Goal: Communication & Community: Participate in discussion

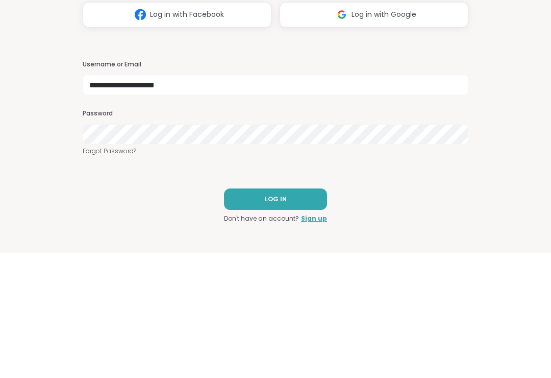
type input "**********"
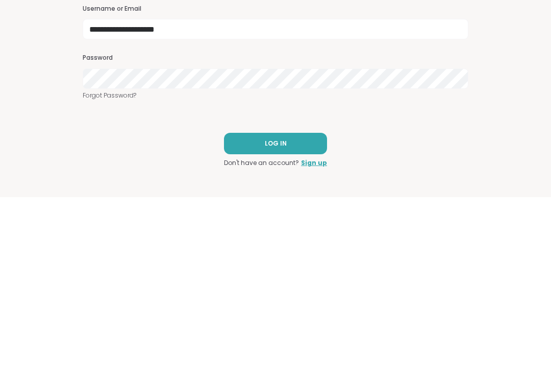
click at [316, 313] on button "LOG IN" at bounding box center [275, 323] width 103 height 21
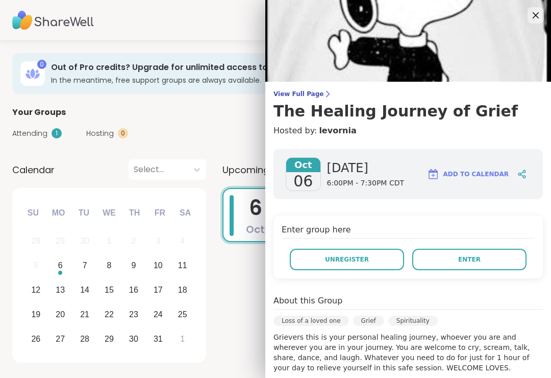
click at [475, 260] on span "Enter" at bounding box center [469, 259] width 22 height 9
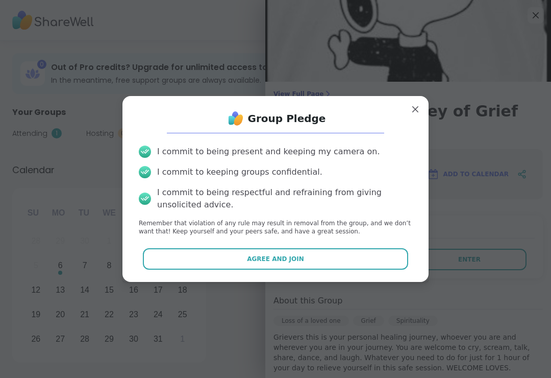
click at [388, 262] on button "Agree and Join" at bounding box center [276, 258] width 266 height 21
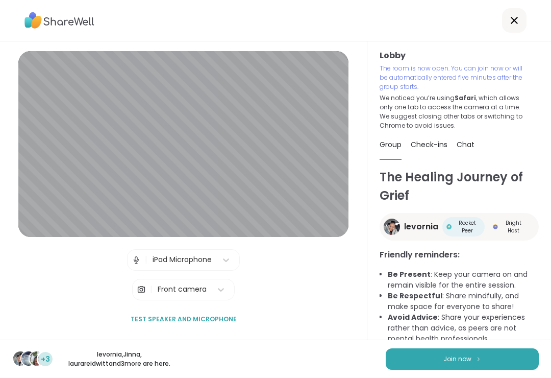
click at [496, 356] on button "Join now" at bounding box center [462, 358] width 153 height 21
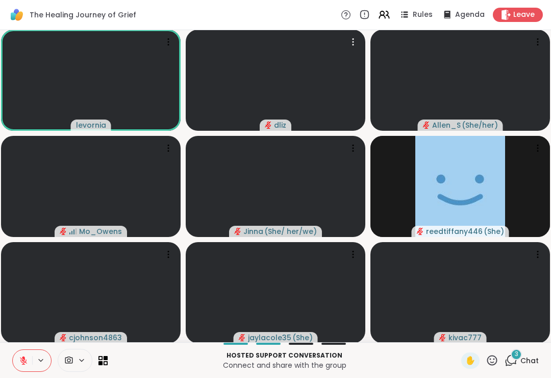
click at [310, 72] on video at bounding box center [276, 80] width 180 height 101
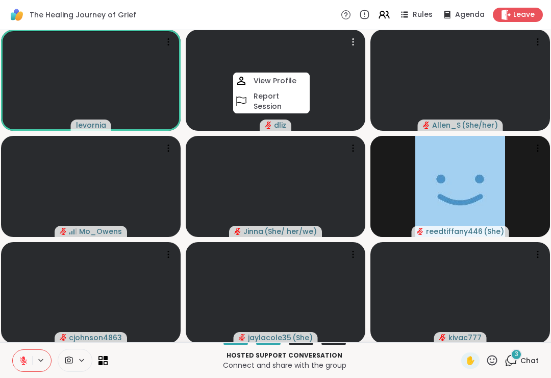
click at [350, 36] on div at bounding box center [353, 42] width 14 height 14
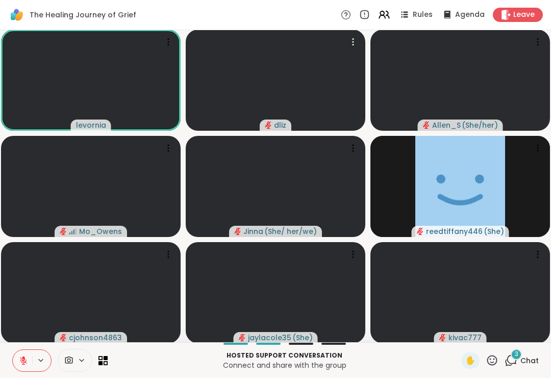
click at [355, 43] on icon at bounding box center [353, 42] width 10 height 10
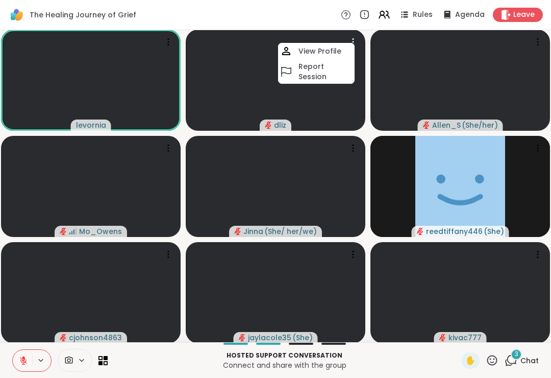
click at [328, 48] on h4 "View Profile" at bounding box center [319, 51] width 43 height 10
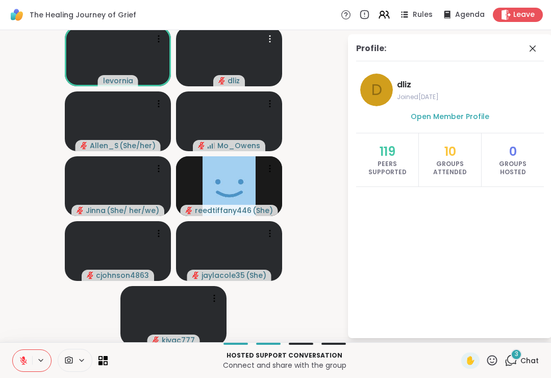
click at [231, 61] on video at bounding box center [229, 57] width 106 height 60
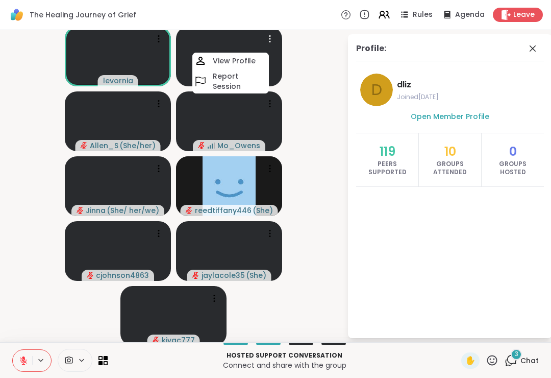
click at [311, 117] on video-player-container "levornia dliz View Profile Report Session [PERSON_NAME] ( She/her ) [PERSON_NAM…" at bounding box center [173, 186] width 335 height 304
